Goal: Transaction & Acquisition: Purchase product/service

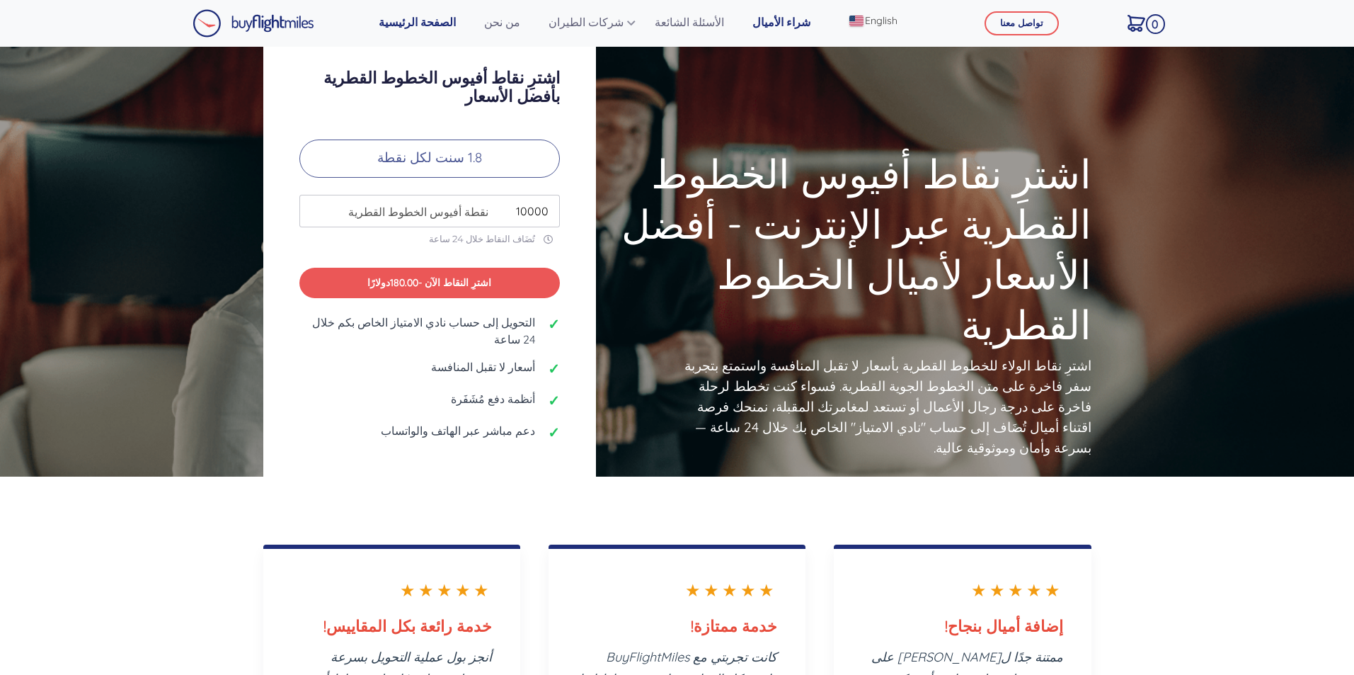
click at [747, 22] on link "شراء الأميال" at bounding box center [781, 22] width 69 height 28
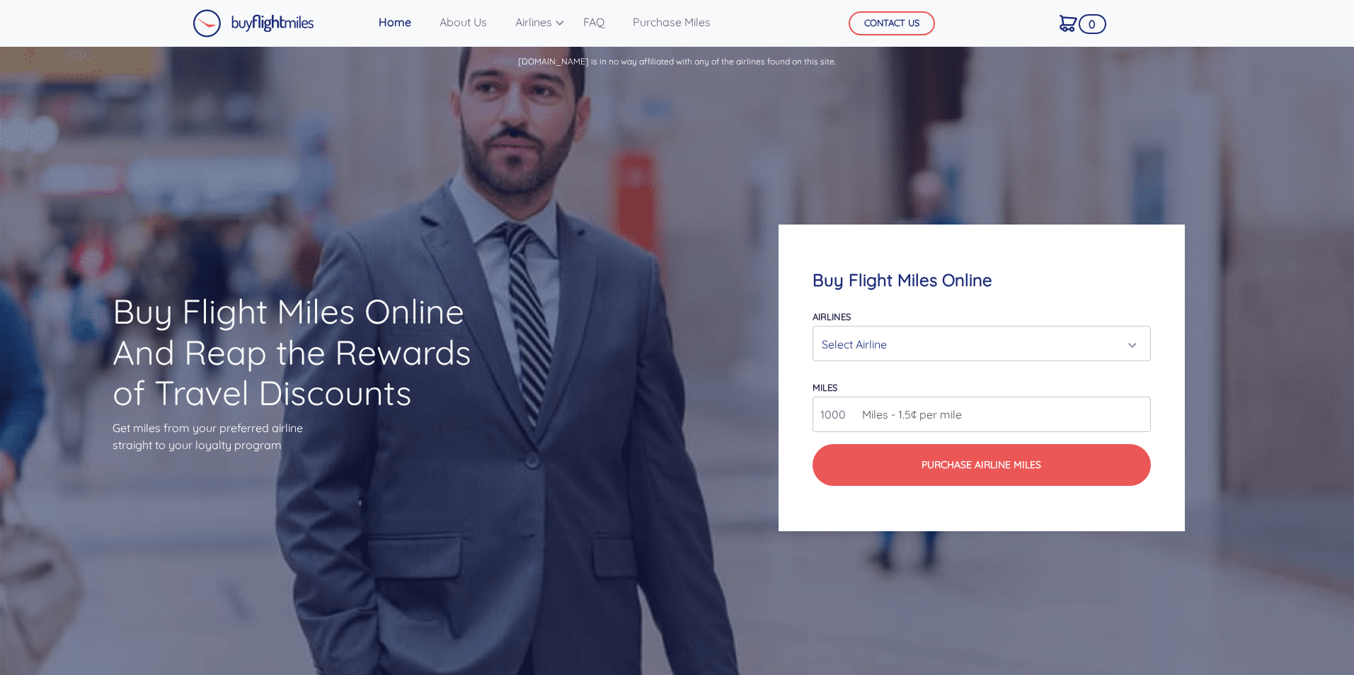
click at [857, 333] on div "Select Airline" at bounding box center [977, 344] width 311 height 27
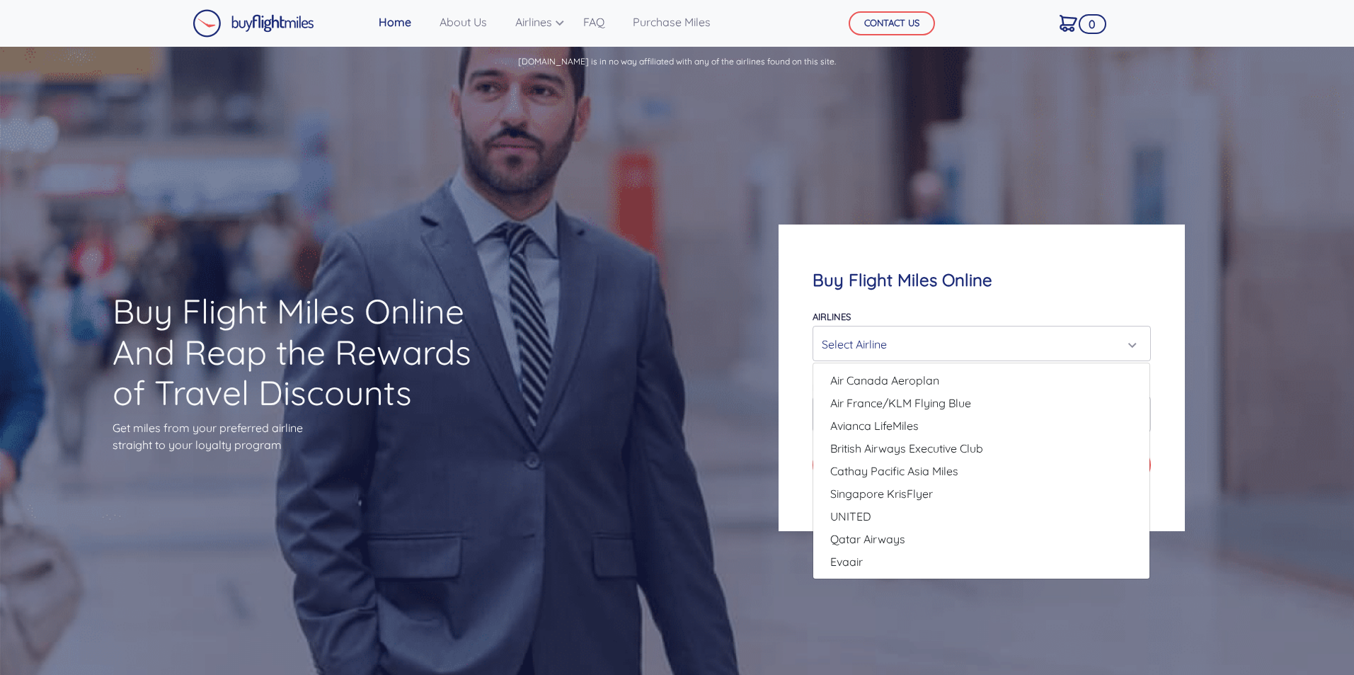
click at [684, 442] on div "Buy Flight Miles Online And Reap the Rewards of Travel Discounts Get miles from…" at bounding box center [677, 377] width 1354 height 597
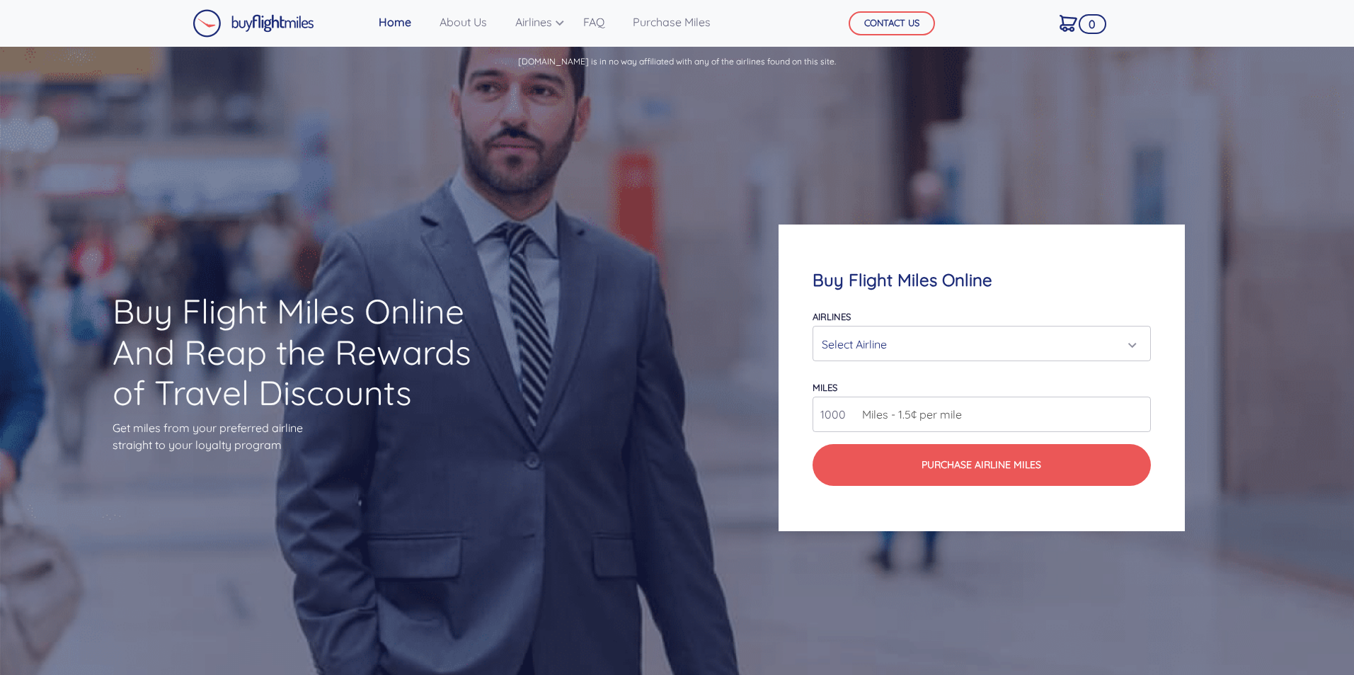
click at [895, 425] on input "1000" at bounding box center [982, 413] width 338 height 35
click at [1140, 421] on input "1000" at bounding box center [982, 413] width 338 height 35
click at [1136, 420] on input "999" at bounding box center [982, 413] width 338 height 35
click at [1137, 418] on input "998" at bounding box center [982, 413] width 338 height 35
click at [1137, 418] on input "997" at bounding box center [982, 413] width 338 height 35
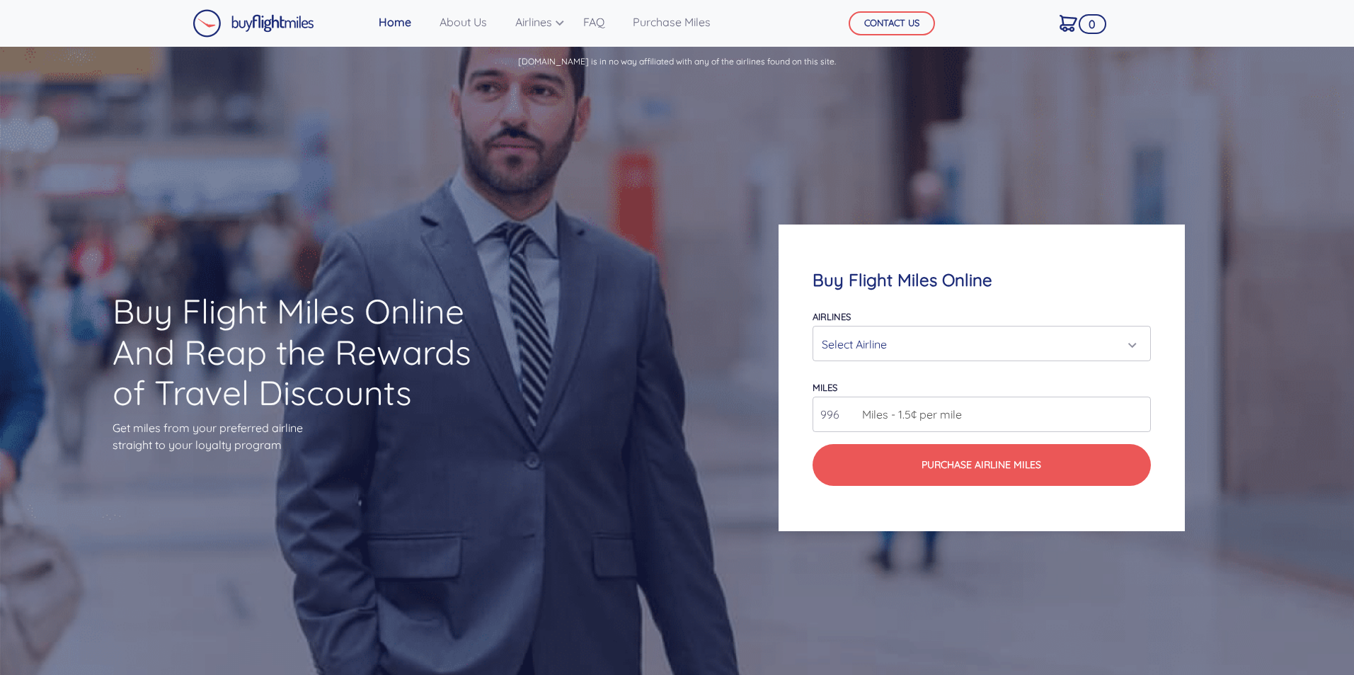
click at [1137, 418] on input "996" at bounding box center [982, 413] width 338 height 35
click at [1137, 418] on input "995" at bounding box center [982, 413] width 338 height 35
click at [1137, 418] on input "994" at bounding box center [982, 413] width 338 height 35
type input "993"
click at [1137, 418] on input "993" at bounding box center [982, 413] width 338 height 35
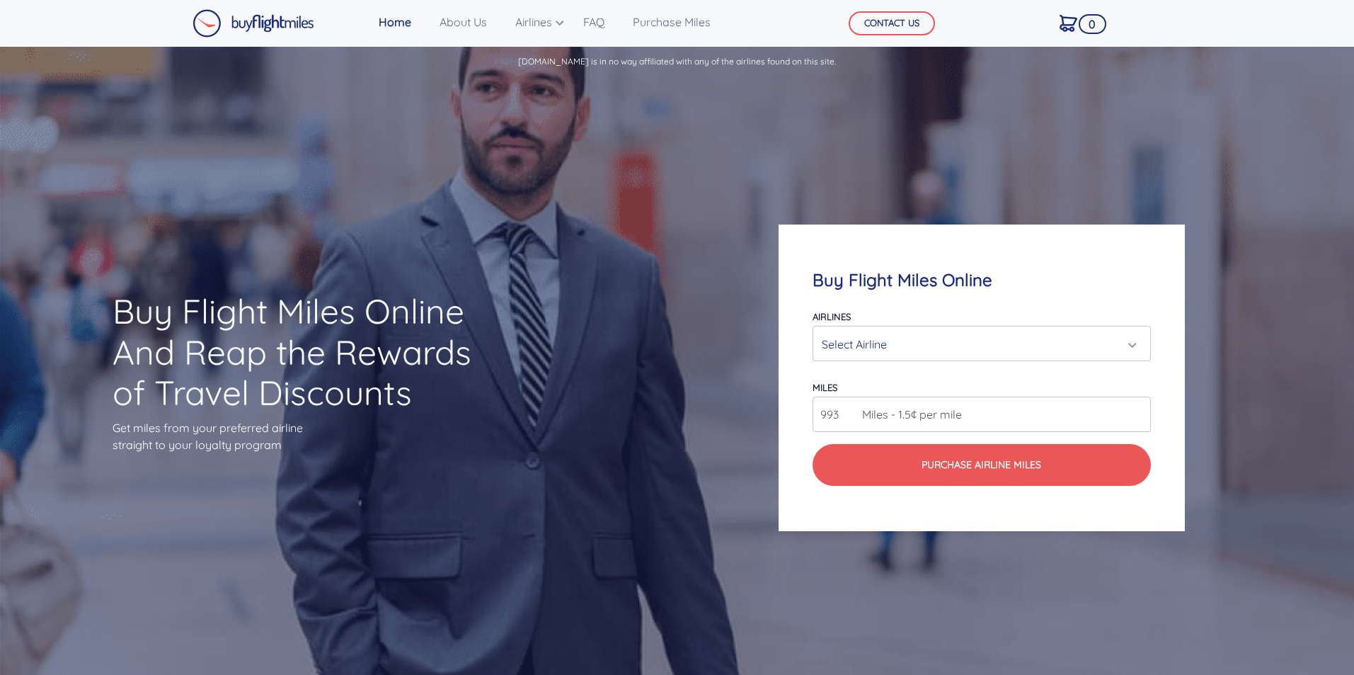
click at [604, 303] on div "Buy Flight Miles Online And Reap the Rewards of Travel Discounts Get miles from…" at bounding box center [677, 377] width 1354 height 597
